Goal: Information Seeking & Learning: Find specific fact

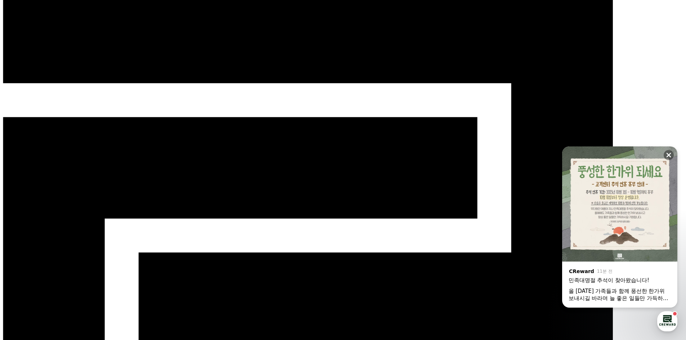
scroll to position [97, 0]
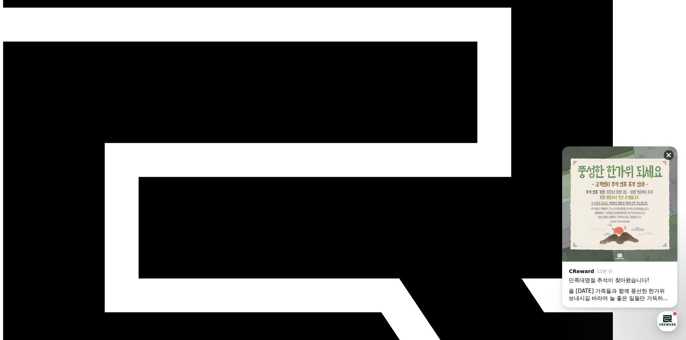
click at [667, 157] on icon at bounding box center [668, 155] width 7 height 7
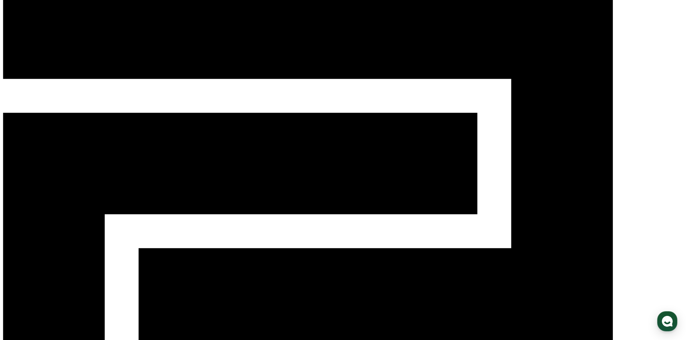
scroll to position [0, 0]
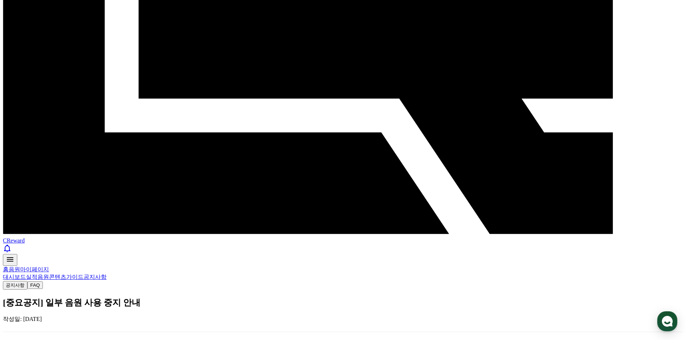
scroll to position [252, 0]
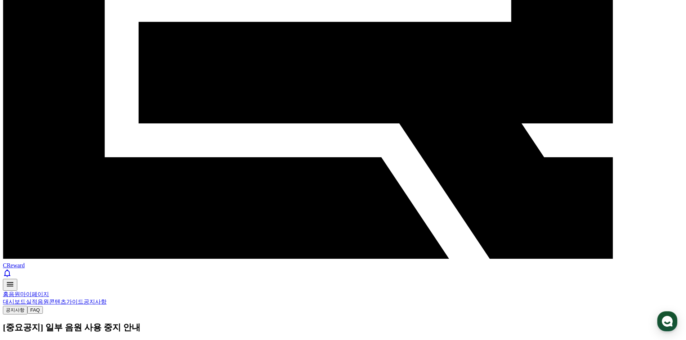
drag, startPoint x: 148, startPoint y: 88, endPoint x: 99, endPoint y: 37, distance: 70.6
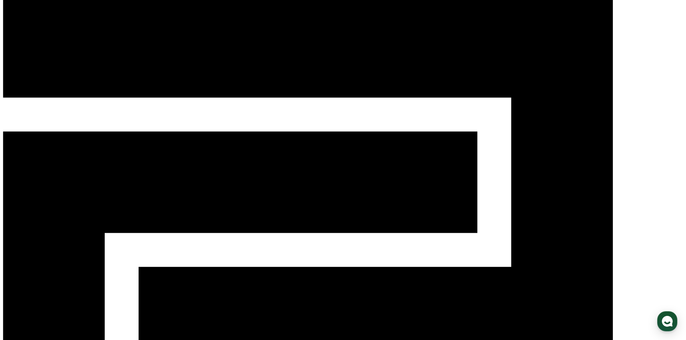
scroll to position [0, 0]
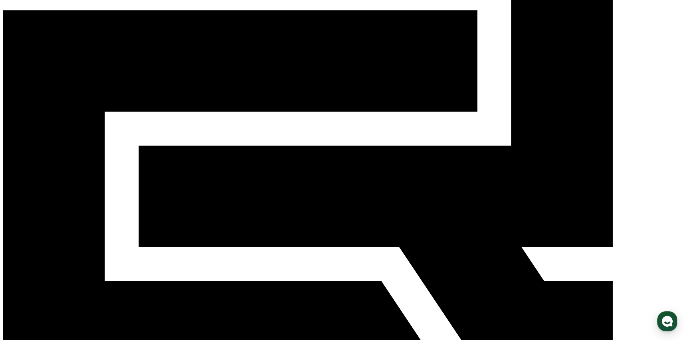
scroll to position [39, 0]
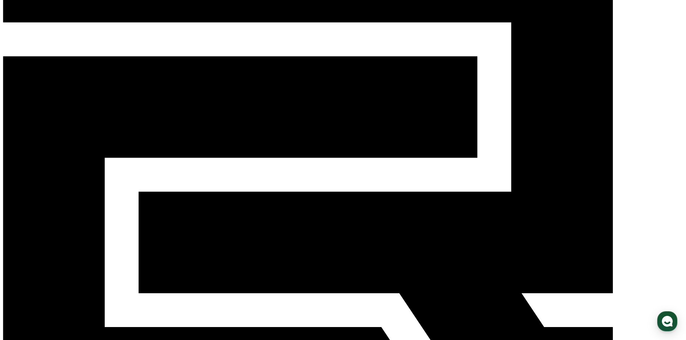
scroll to position [108, 0]
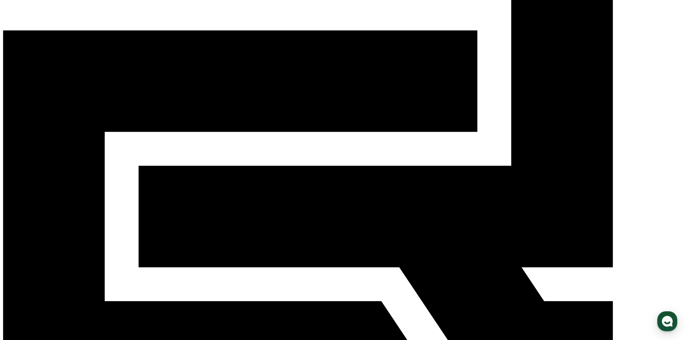
drag, startPoint x: 115, startPoint y: 185, endPoint x: 105, endPoint y: 185, distance: 9.7
drag, startPoint x: 116, startPoint y: 186, endPoint x: 103, endPoint y: 187, distance: 13.4
copy p "Fade"
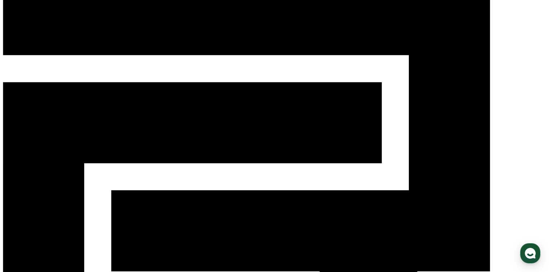
scroll to position [0, 0]
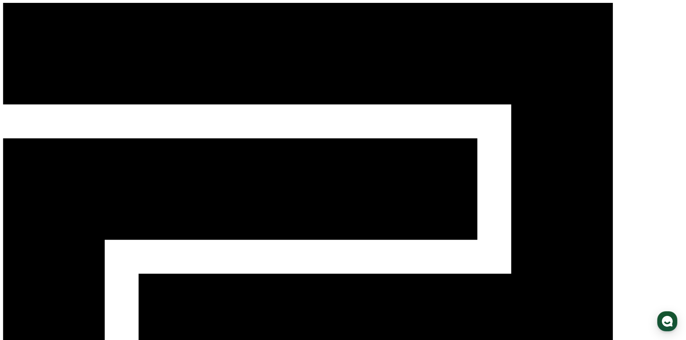
paste input "****"
type input "****"
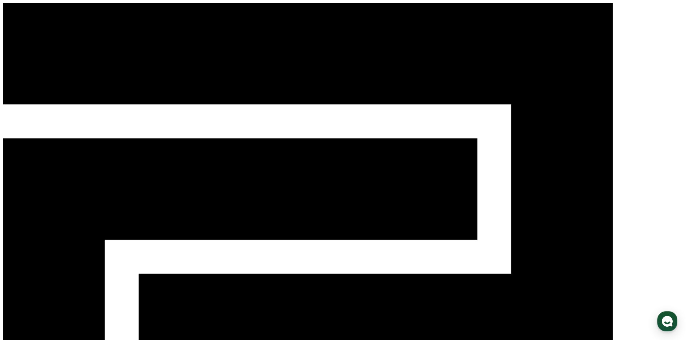
drag, startPoint x: 534, startPoint y: 125, endPoint x: 435, endPoint y: 123, distance: 99.1
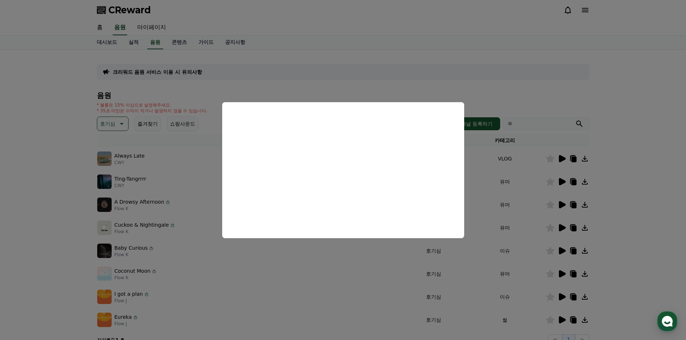
click at [628, 208] on button "close modal" at bounding box center [343, 170] width 686 height 340
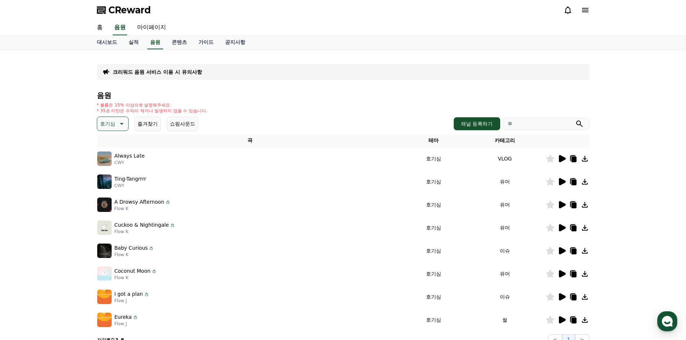
click at [560, 180] on icon at bounding box center [562, 181] width 7 height 7
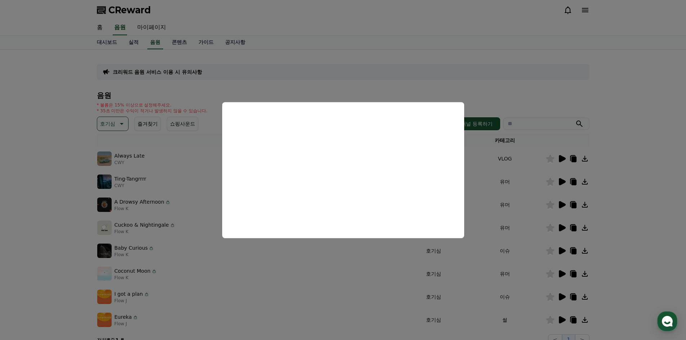
click at [634, 199] on button "close modal" at bounding box center [343, 170] width 686 height 340
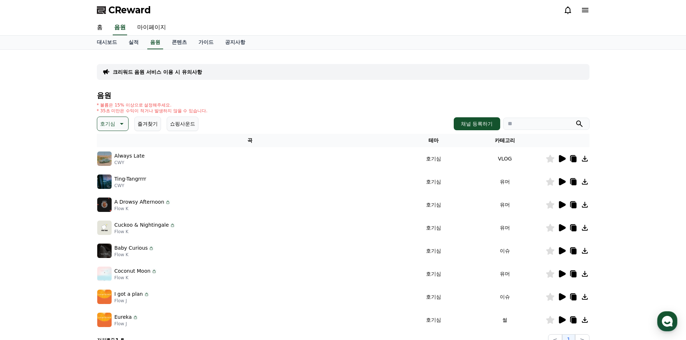
click at [570, 183] on icon at bounding box center [573, 181] width 6 height 6
click at [560, 206] on icon at bounding box center [562, 204] width 7 height 7
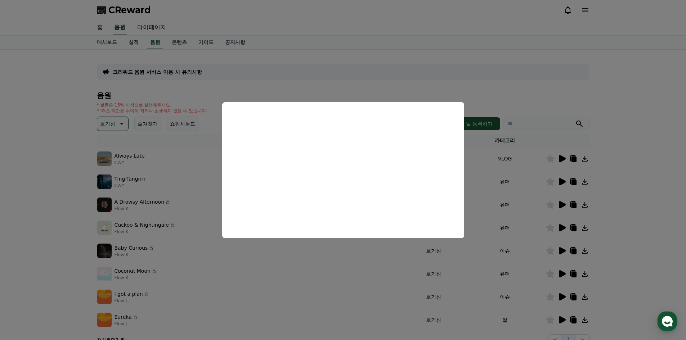
click at [627, 225] on button "close modal" at bounding box center [343, 170] width 686 height 340
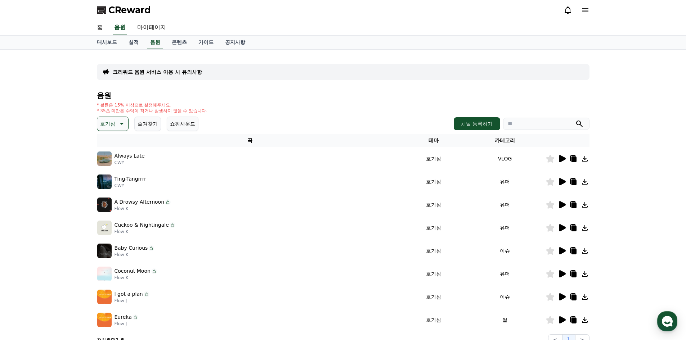
click at [573, 204] on icon at bounding box center [573, 206] width 5 height 6
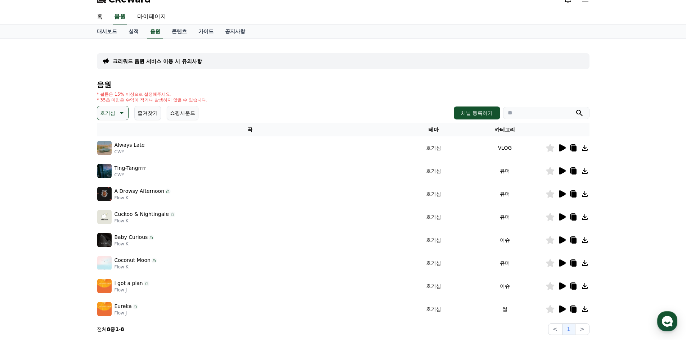
scroll to position [36, 0]
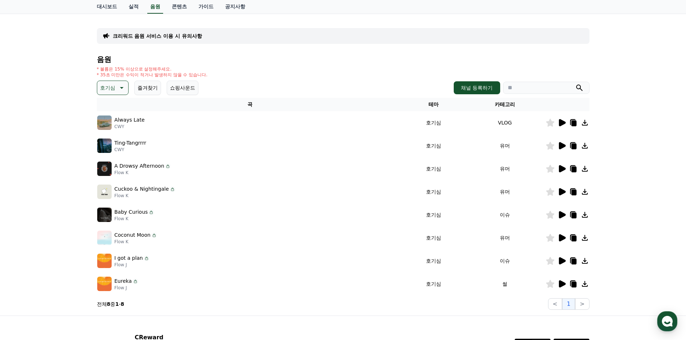
click at [562, 193] on icon at bounding box center [562, 191] width 7 height 7
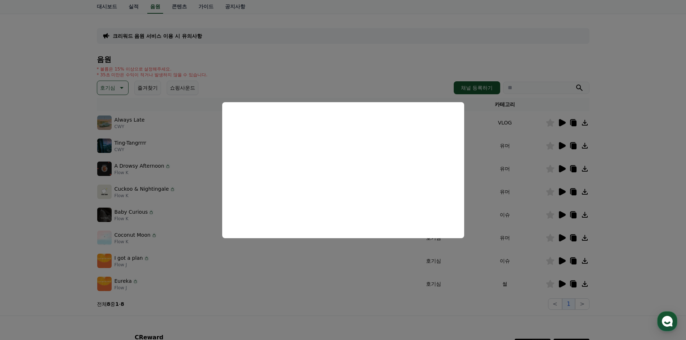
click at [629, 187] on button "close modal" at bounding box center [343, 170] width 686 height 340
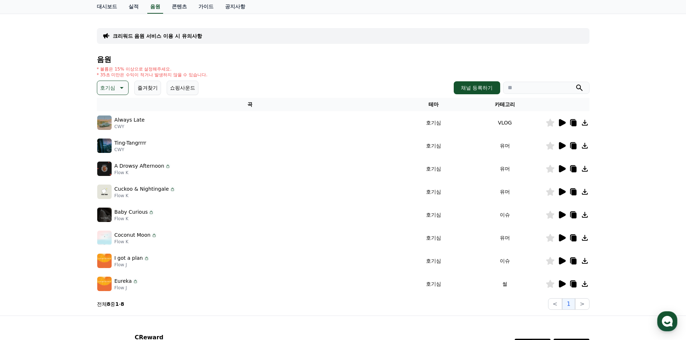
click at [567, 237] on div at bounding box center [567, 238] width 43 height 9
click at [563, 239] on icon at bounding box center [562, 238] width 7 height 7
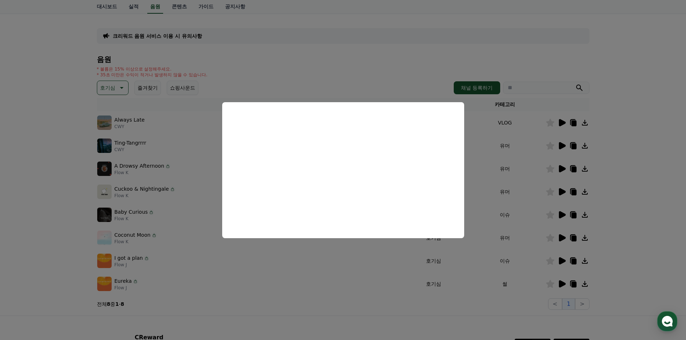
drag, startPoint x: 652, startPoint y: 199, endPoint x: 645, endPoint y: 197, distance: 7.7
click at [652, 198] on button "close modal" at bounding box center [343, 170] width 686 height 340
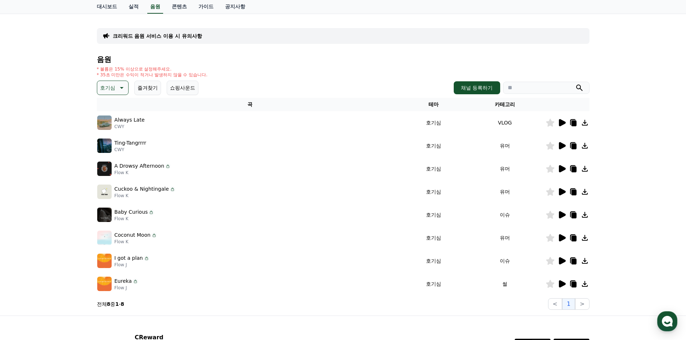
paste input "**********"
type input "**********"
click at [579, 88] on icon "submit" at bounding box center [579, 88] width 9 height 9
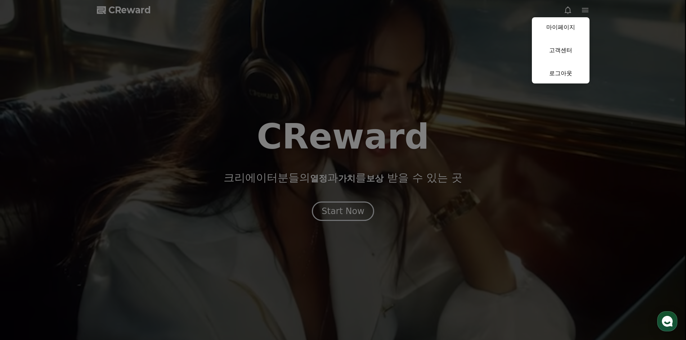
click at [568, 10] on button "close" at bounding box center [343, 170] width 686 height 340
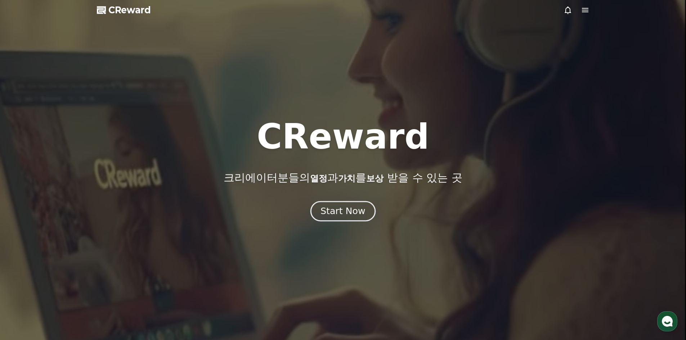
click at [361, 208] on div "Start Now" at bounding box center [343, 211] width 45 height 12
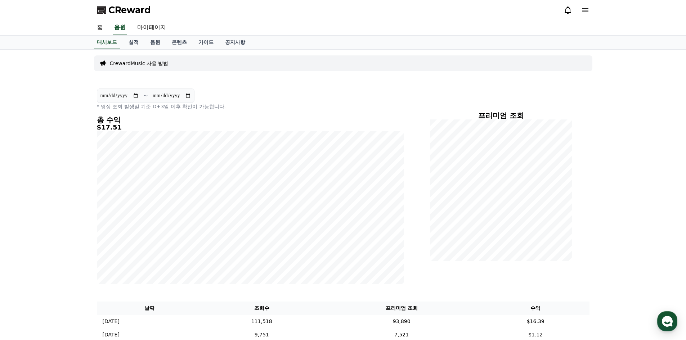
click at [568, 14] on icon at bounding box center [568, 10] width 6 height 8
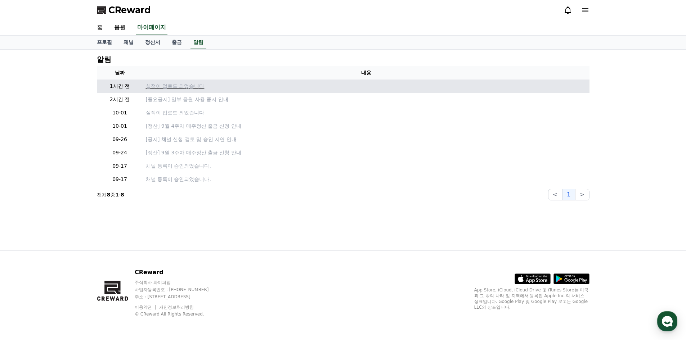
click at [180, 89] on p "실적이 업로드 되었습니다" at bounding box center [366, 86] width 441 height 8
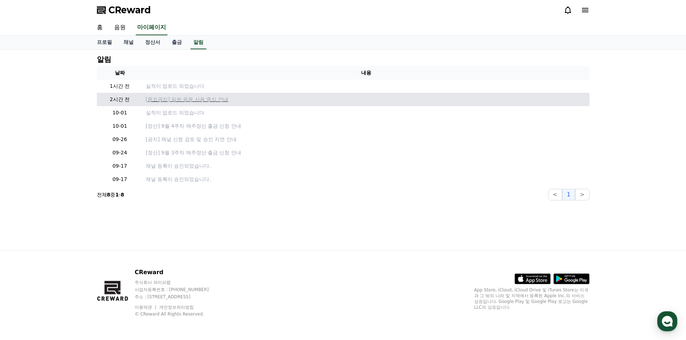
click at [175, 99] on p "[중요공지] 일부 음원 사용 중지 안내" at bounding box center [366, 100] width 441 height 8
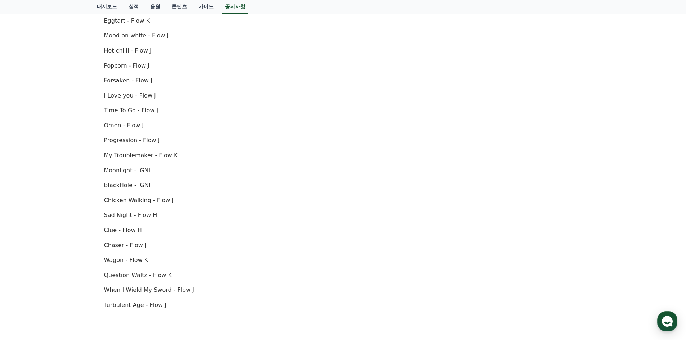
scroll to position [324, 0]
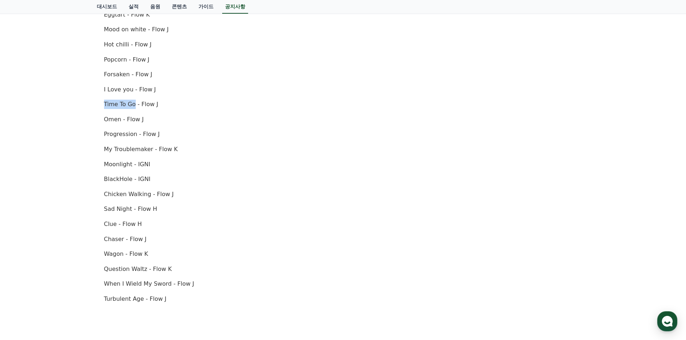
drag, startPoint x: 133, startPoint y: 104, endPoint x: 98, endPoint y: 104, distance: 34.6
click at [98, 104] on div "[중요공지] 일부 음원 사용 중지 안내 작성일: 2025-10-02 안녕하세요, 크리워드입니다. 10월 2일 오후 4시(한국 표준시간 기준)를…" at bounding box center [343, 85] width 493 height 645
copy p "Time To Go"
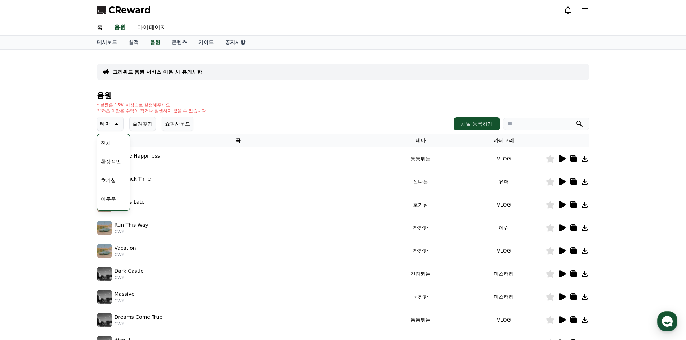
click at [108, 179] on button "호기심" at bounding box center [108, 181] width 21 height 16
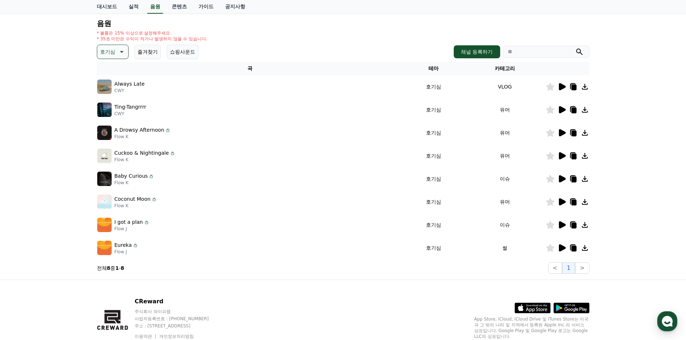
click at [560, 248] on icon at bounding box center [562, 248] width 7 height 7
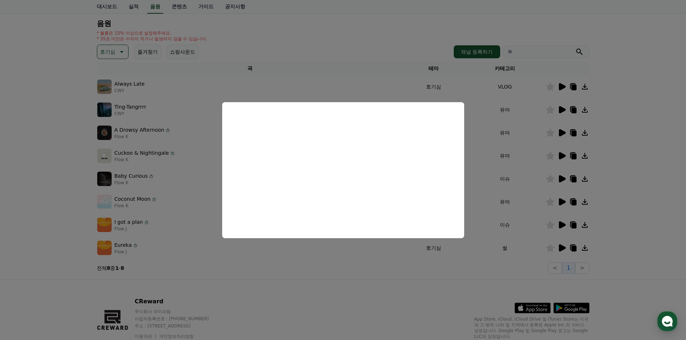
click at [312, 265] on button "close modal" at bounding box center [343, 170] width 686 height 340
